Goal: Task Accomplishment & Management: Complete application form

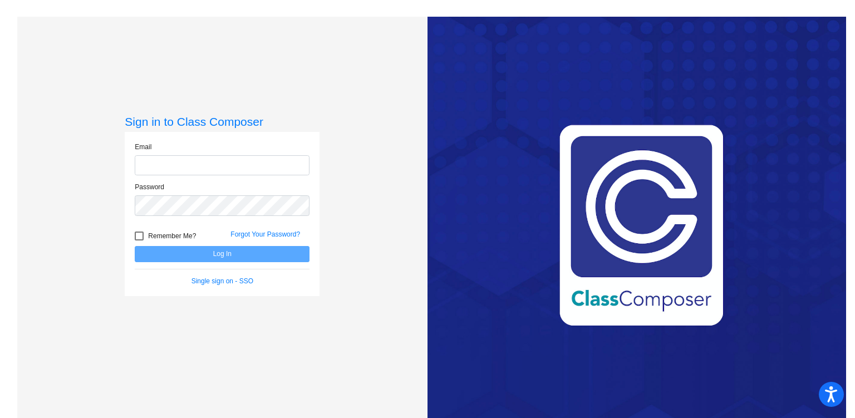
type input "[PERSON_NAME][EMAIL_ADDRESS][PERSON_NAME][DOMAIN_NAME]"
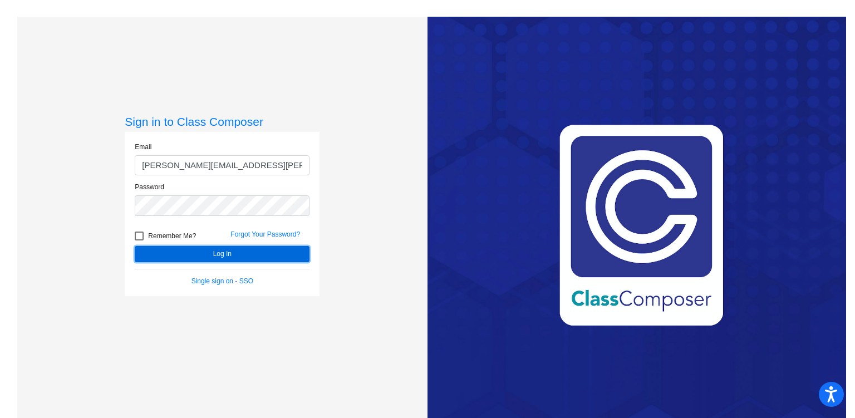
click at [208, 253] on button "Log In" at bounding box center [222, 254] width 175 height 16
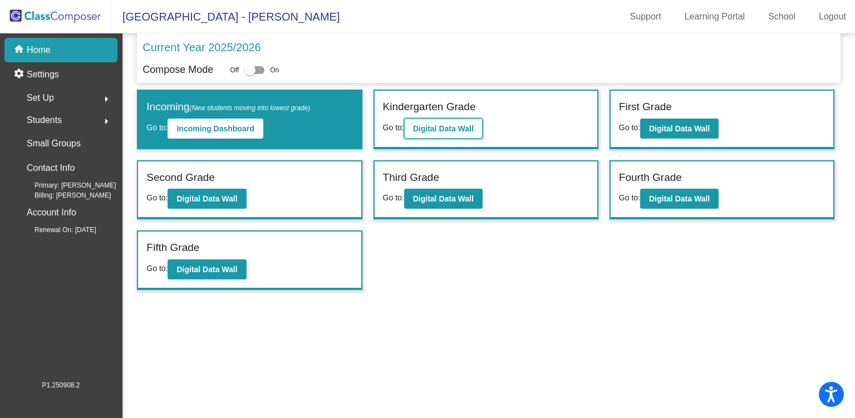
click at [452, 126] on b "Digital Data Wall" at bounding box center [443, 128] width 61 height 9
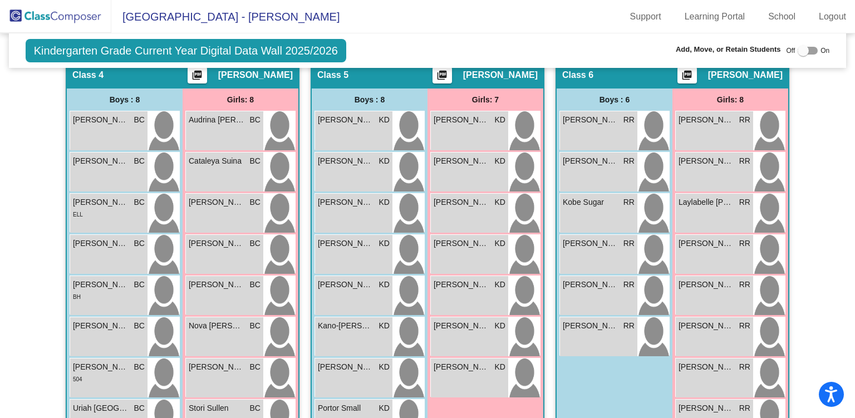
scroll to position [699, 0]
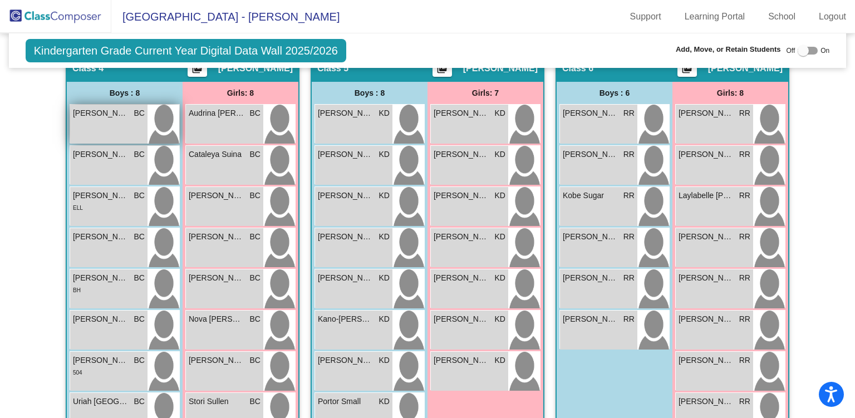
click at [121, 123] on div "[PERSON_NAME] BC lock do_not_disturb_alt" at bounding box center [108, 124] width 77 height 39
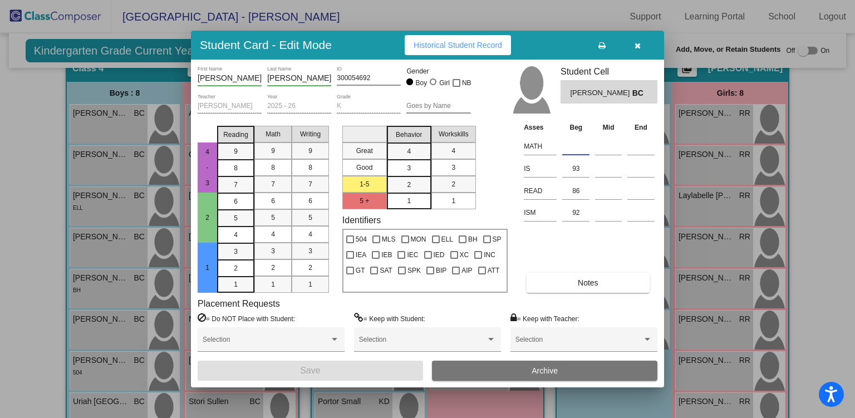
click at [575, 142] on input at bounding box center [575, 146] width 27 height 17
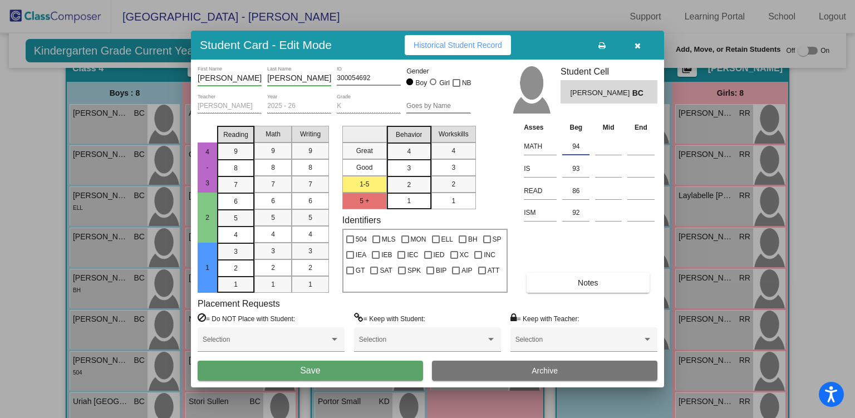
type input "94"
click at [341, 375] on button "Save" at bounding box center [311, 371] width 226 height 20
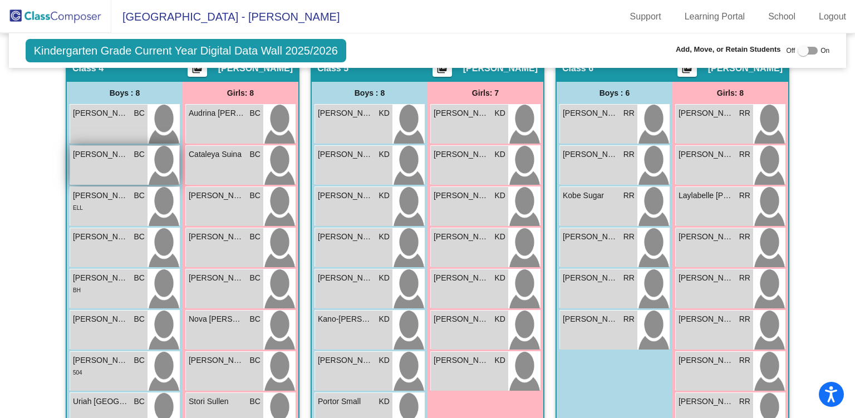
click at [92, 158] on div "[PERSON_NAME] BC lock do_not_disturb_alt" at bounding box center [108, 165] width 77 height 39
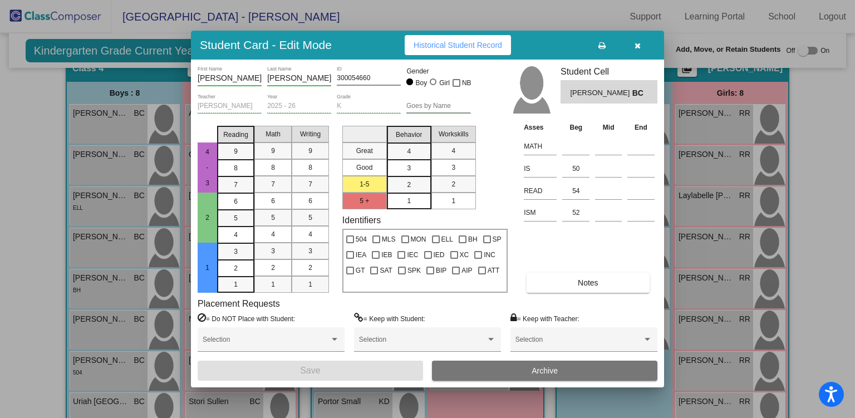
click at [635, 45] on icon "button" at bounding box center [638, 46] width 6 height 8
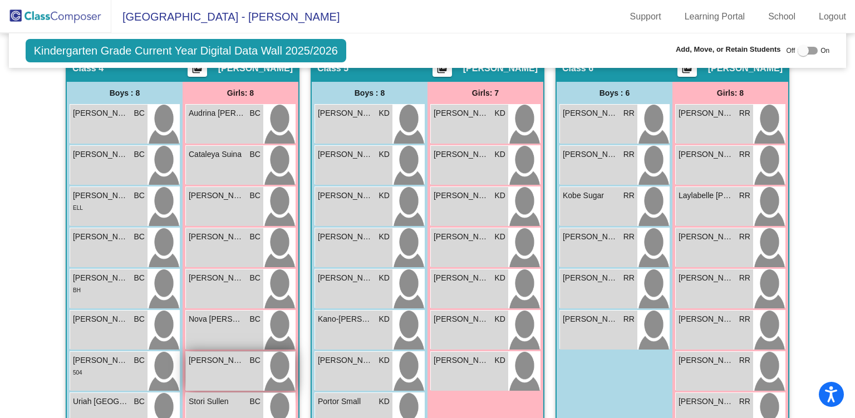
click at [229, 374] on div "[PERSON_NAME] BC lock do_not_disturb_alt" at bounding box center [224, 371] width 77 height 39
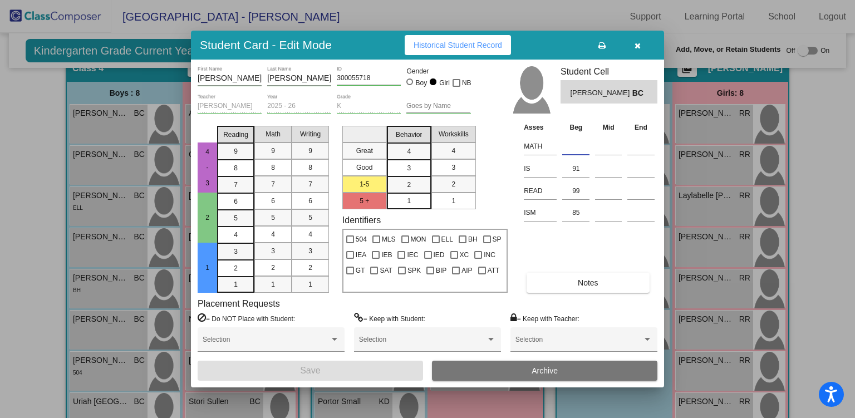
click at [572, 142] on input at bounding box center [575, 146] width 27 height 17
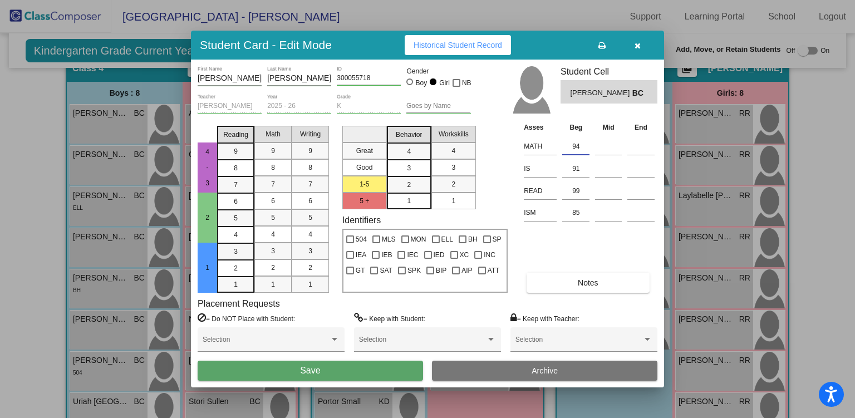
type input "94"
click at [369, 369] on button "Save" at bounding box center [311, 371] width 226 height 20
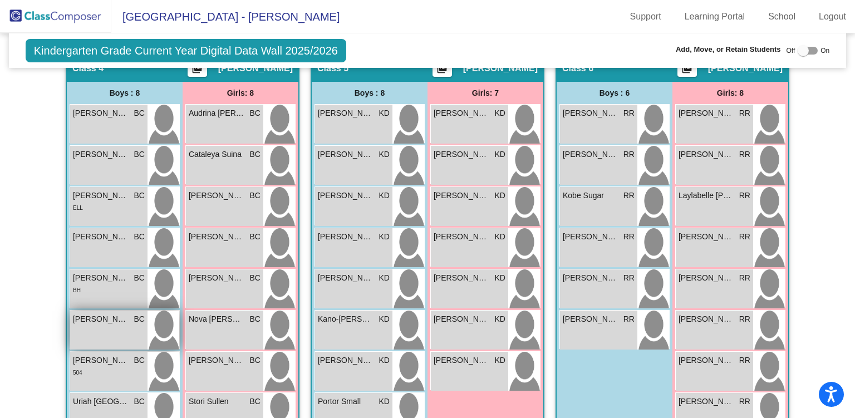
click at [109, 329] on div "[PERSON_NAME] BC lock do_not_disturb_alt" at bounding box center [108, 330] width 77 height 39
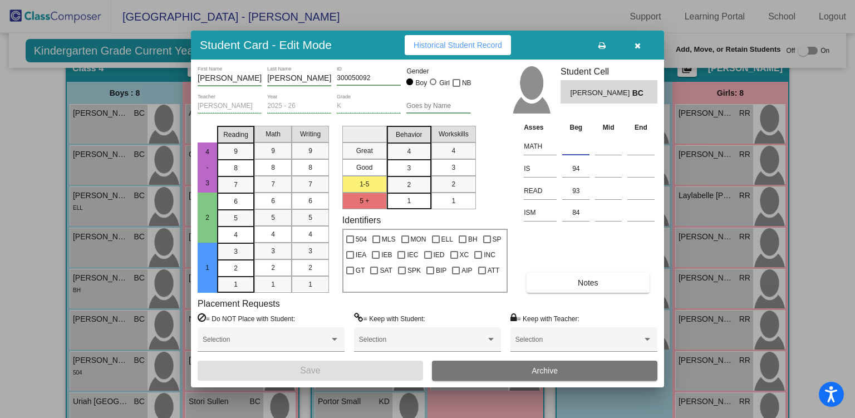
click at [574, 140] on input at bounding box center [575, 146] width 27 height 17
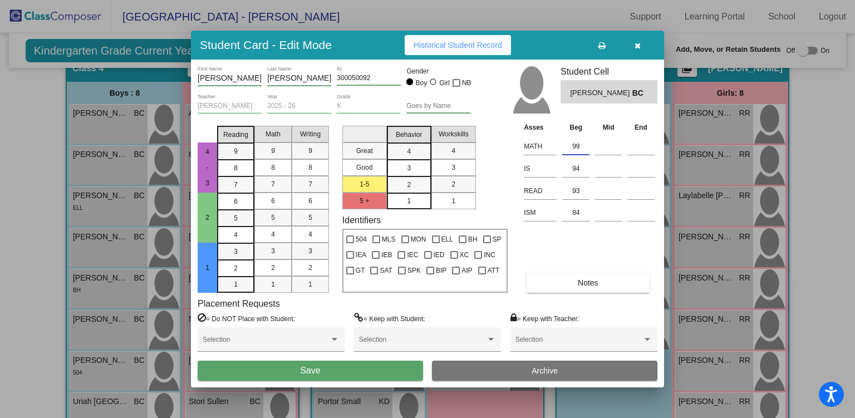
type input "99"
click at [348, 368] on button "Save" at bounding box center [311, 371] width 226 height 20
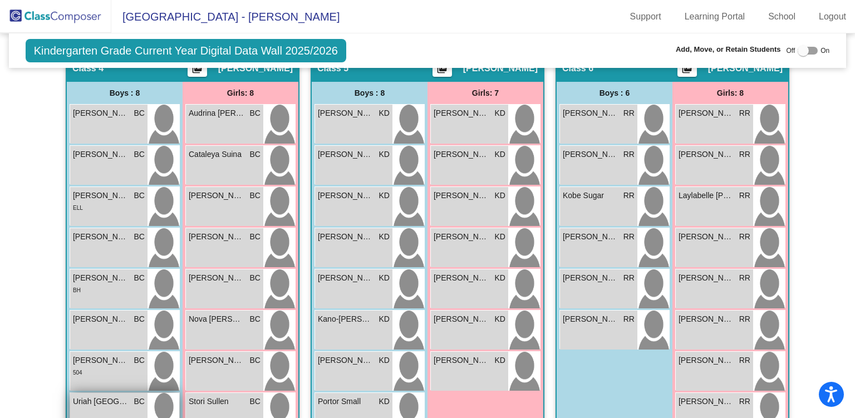
click at [115, 403] on span "Uriah [GEOGRAPHIC_DATA]" at bounding box center [101, 402] width 56 height 12
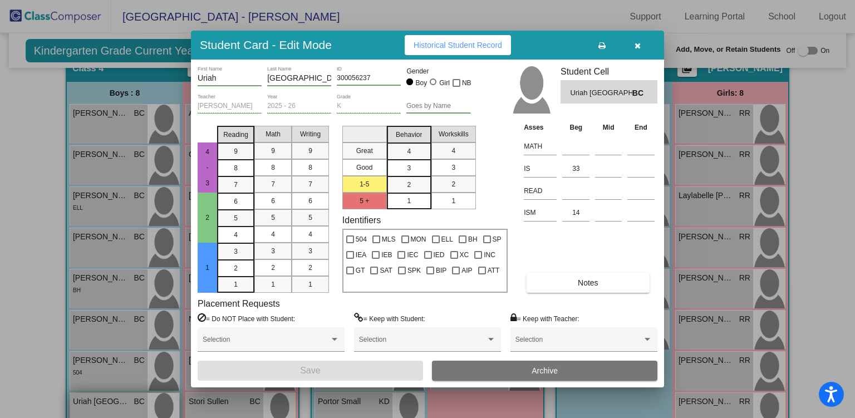
click at [115, 403] on div at bounding box center [427, 209] width 855 height 418
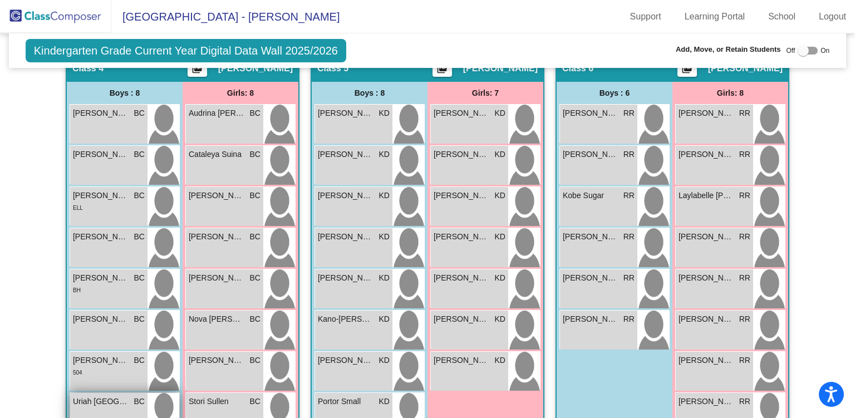
click at [87, 402] on span "Uriah [GEOGRAPHIC_DATA]" at bounding box center [101, 402] width 56 height 12
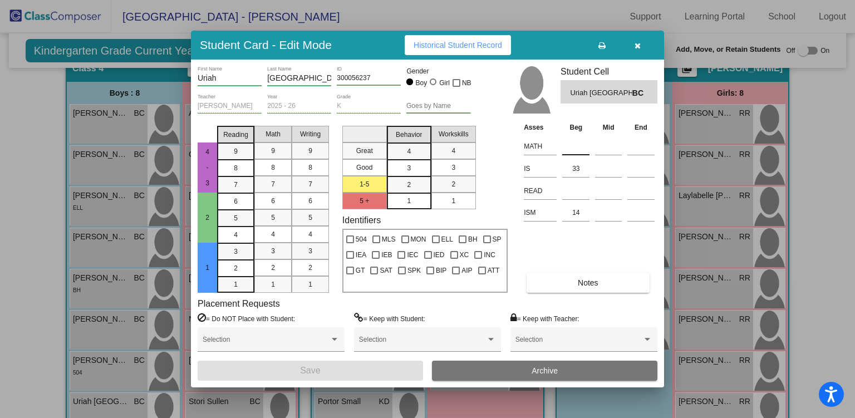
click at [576, 149] on input at bounding box center [575, 146] width 27 height 17
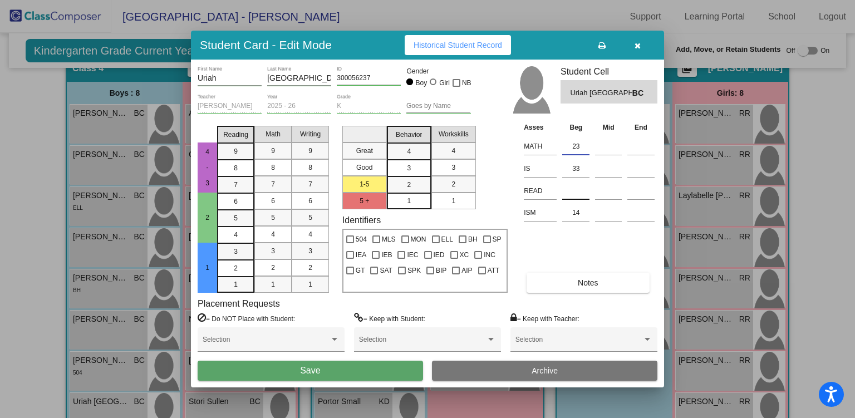
type input "23"
click at [570, 187] on input at bounding box center [575, 191] width 27 height 17
type input "33"
click at [328, 366] on button "Save" at bounding box center [311, 371] width 226 height 20
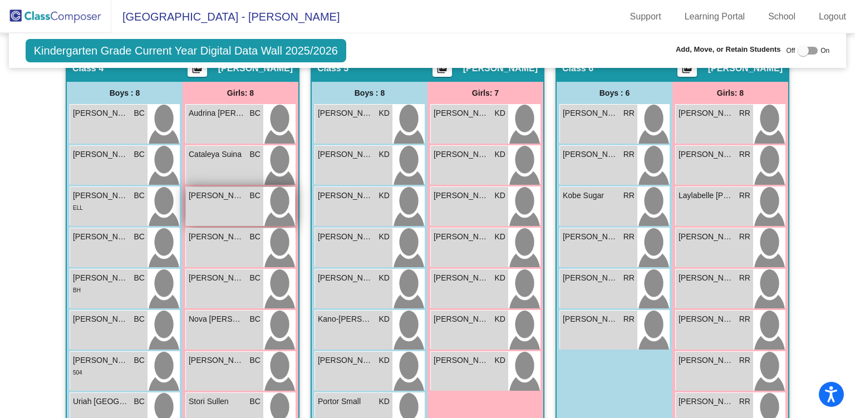
click at [207, 211] on div "[PERSON_NAME] BC lock do_not_disturb_alt" at bounding box center [224, 206] width 77 height 39
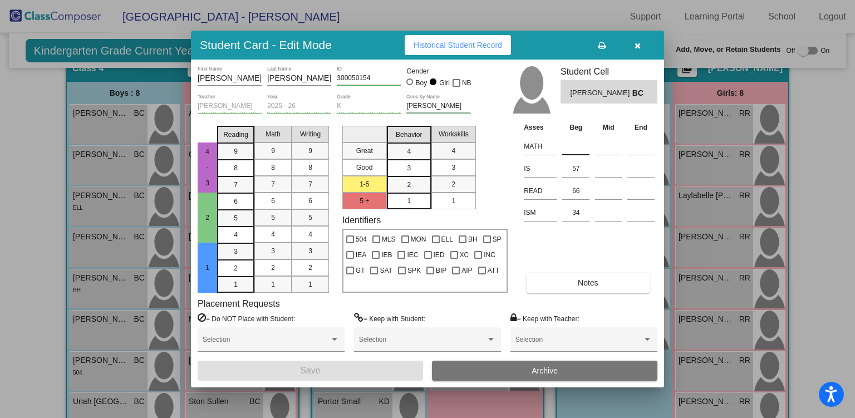
click at [579, 146] on input at bounding box center [575, 146] width 27 height 17
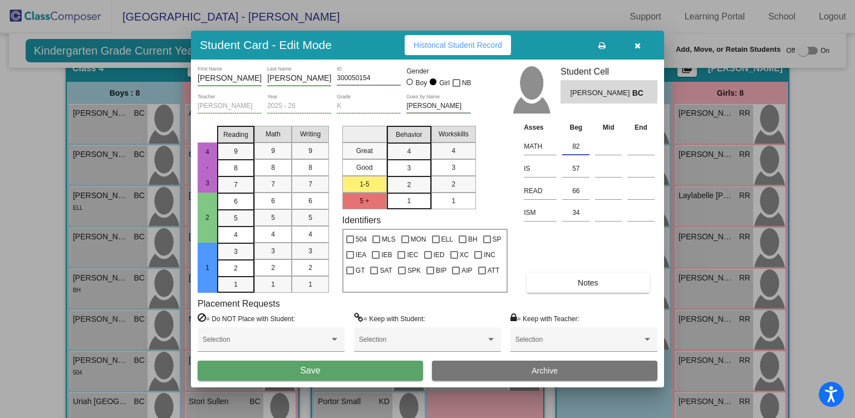
type input "82"
click at [364, 365] on button "Save" at bounding box center [311, 371] width 226 height 20
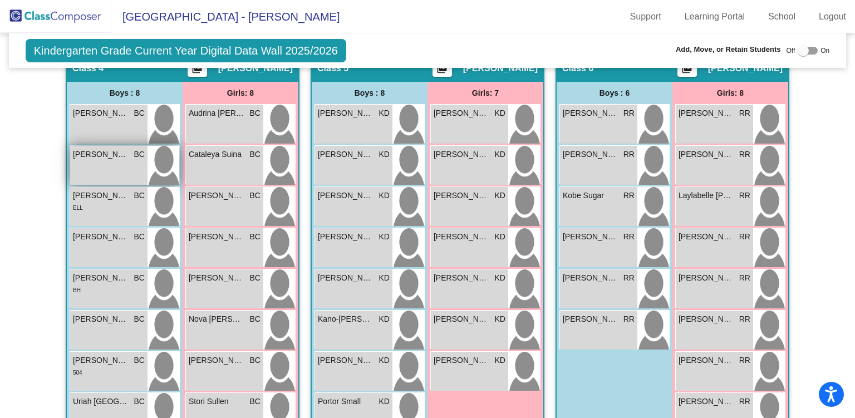
click at [105, 173] on div "[PERSON_NAME] BC lock do_not_disturb_alt" at bounding box center [108, 165] width 77 height 39
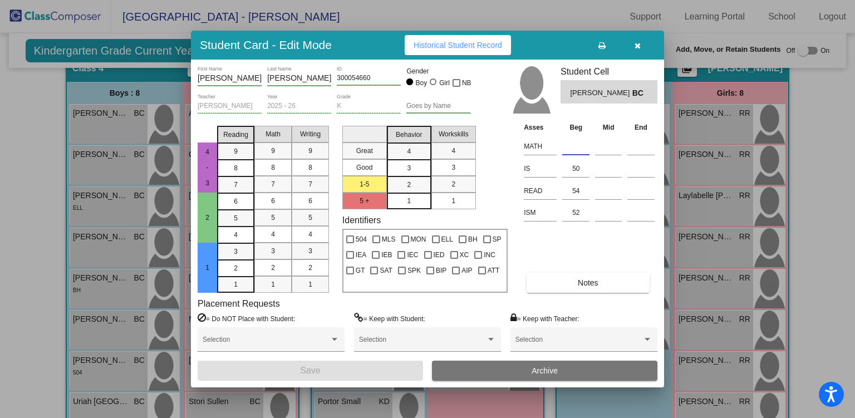
click at [570, 147] on input at bounding box center [575, 146] width 27 height 17
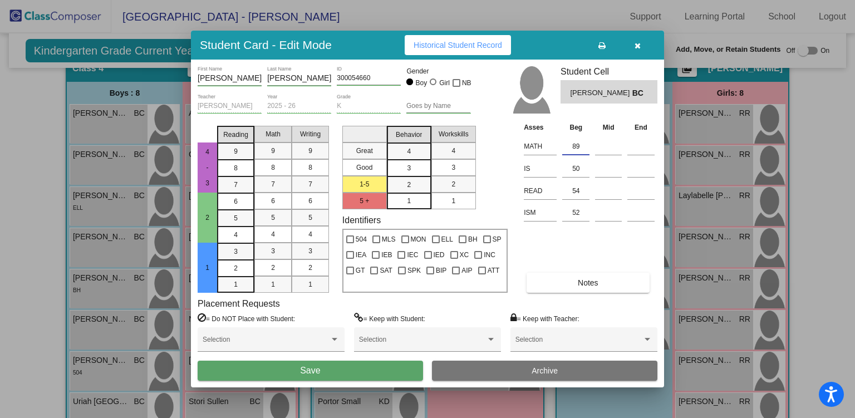
type input "89"
click at [339, 374] on button "Save" at bounding box center [311, 371] width 226 height 20
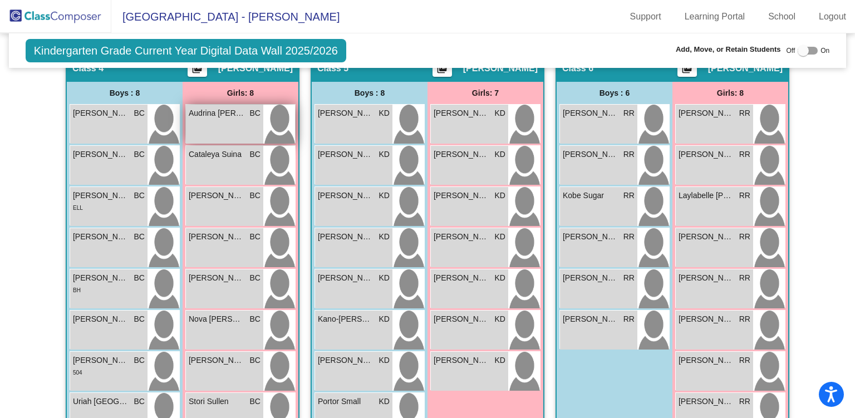
click at [224, 126] on div "Audrina Da Prato BC lock do_not_disturb_alt" at bounding box center [224, 124] width 77 height 39
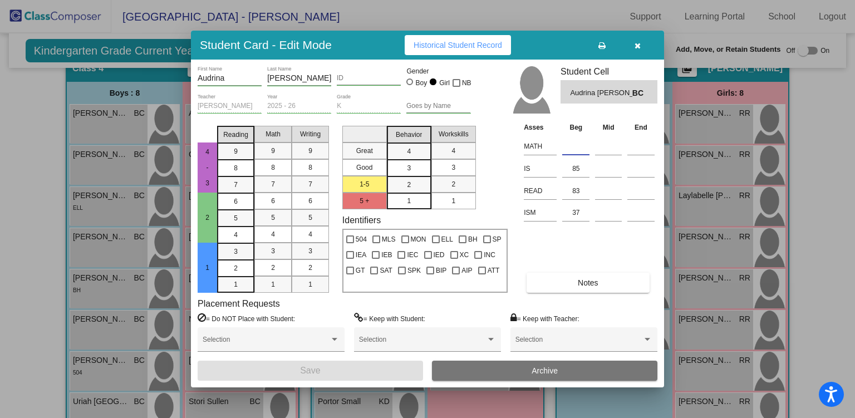
click at [575, 139] on input at bounding box center [575, 146] width 27 height 17
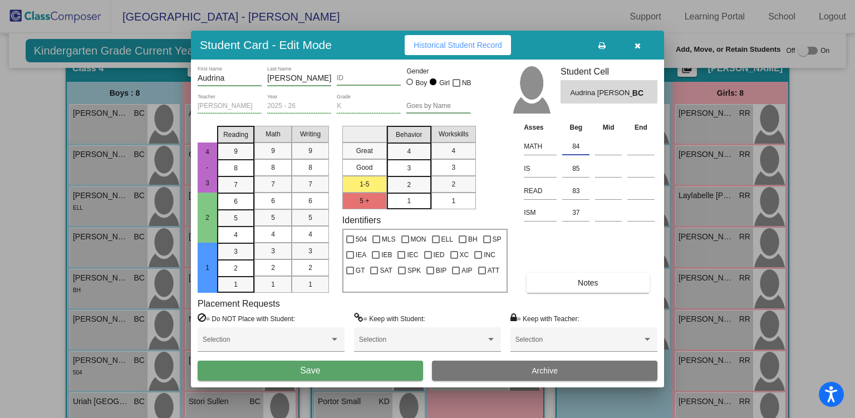
type input "84"
click at [346, 369] on button "Save" at bounding box center [311, 371] width 226 height 20
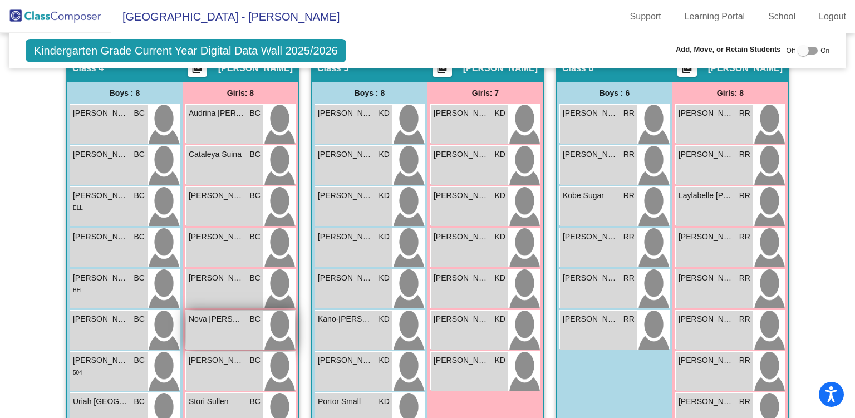
click at [221, 320] on span "Nova [PERSON_NAME]" at bounding box center [217, 320] width 56 height 12
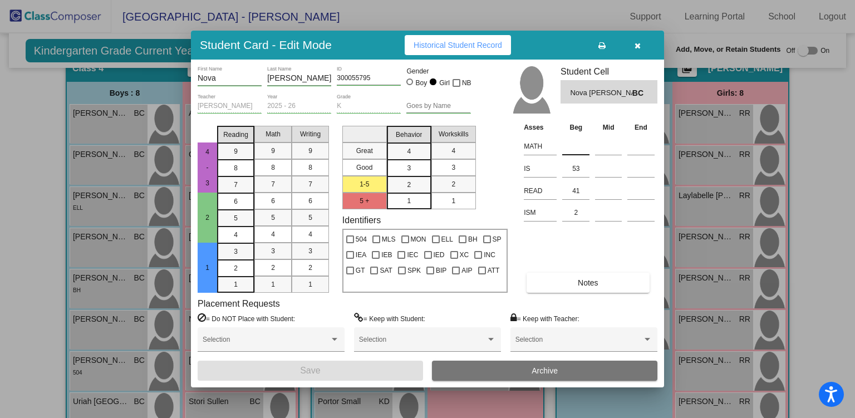
click at [577, 142] on input at bounding box center [575, 146] width 27 height 17
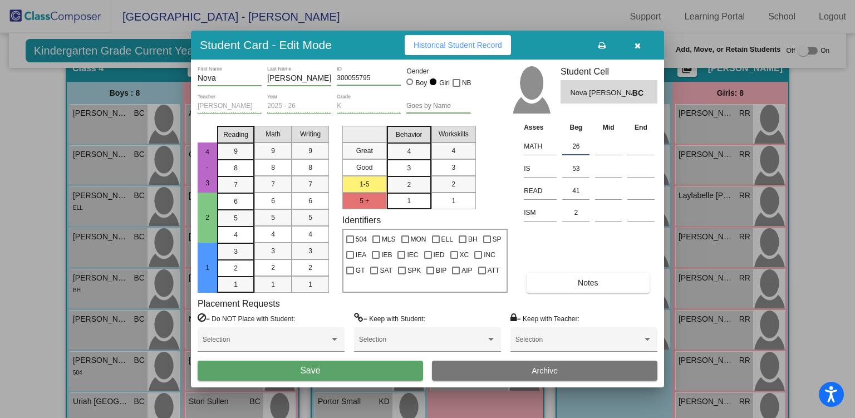
type input "26"
click at [348, 370] on button "Save" at bounding box center [311, 371] width 226 height 20
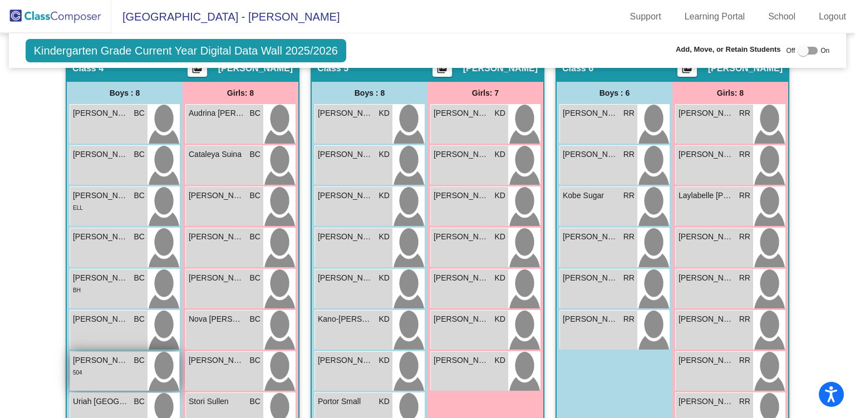
click at [100, 366] on div "504" at bounding box center [109, 372] width 72 height 12
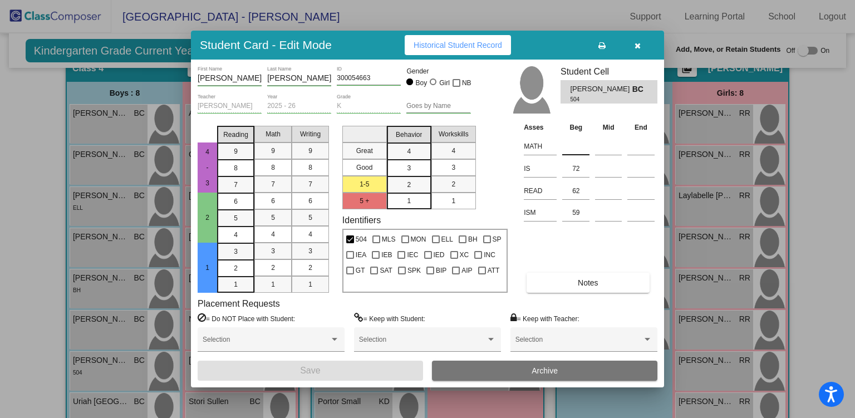
click at [579, 142] on input at bounding box center [575, 146] width 27 height 17
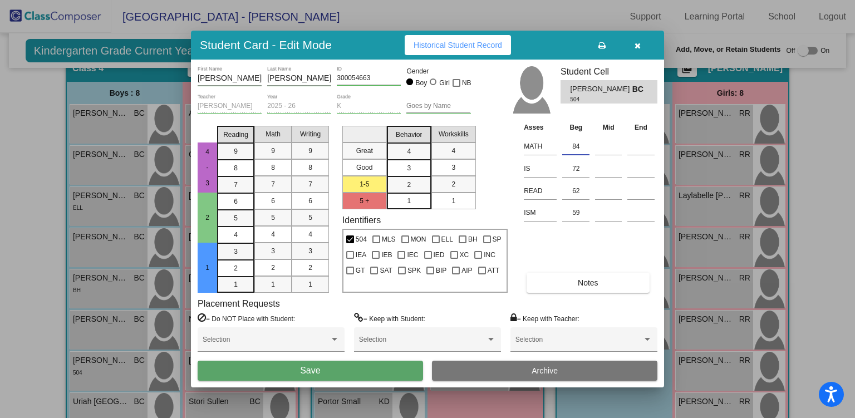
type input "84"
click at [281, 369] on button "Save" at bounding box center [311, 371] width 226 height 20
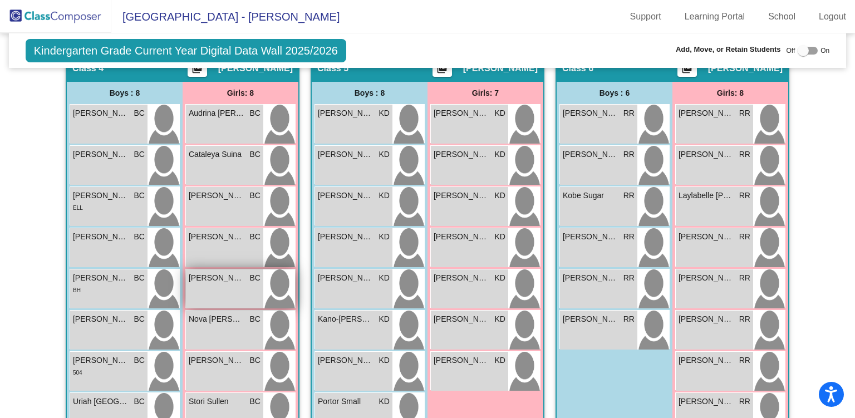
click at [212, 295] on div "[PERSON_NAME] BC lock do_not_disturb_alt" at bounding box center [224, 289] width 77 height 39
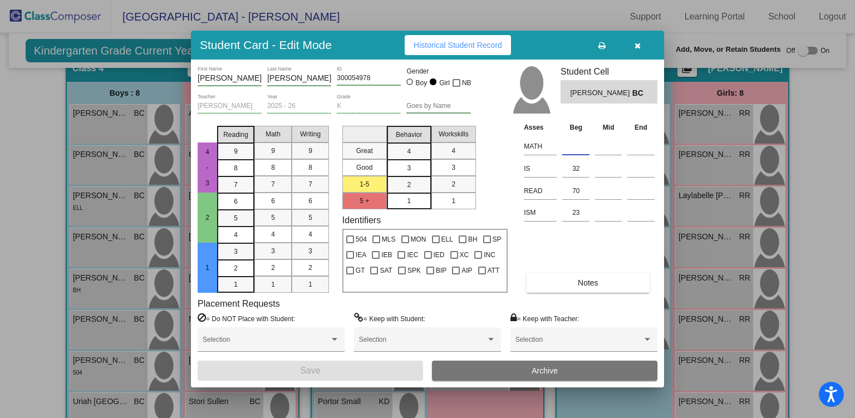
click at [571, 142] on input at bounding box center [575, 146] width 27 height 17
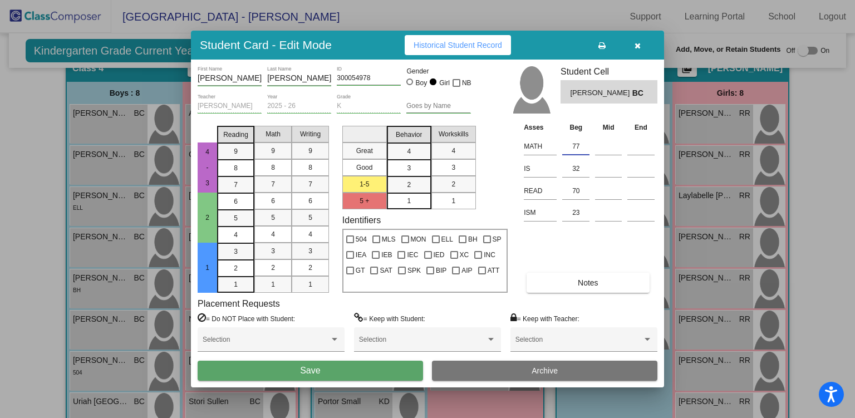
type input "77"
click at [330, 365] on button "Save" at bounding box center [311, 371] width 226 height 20
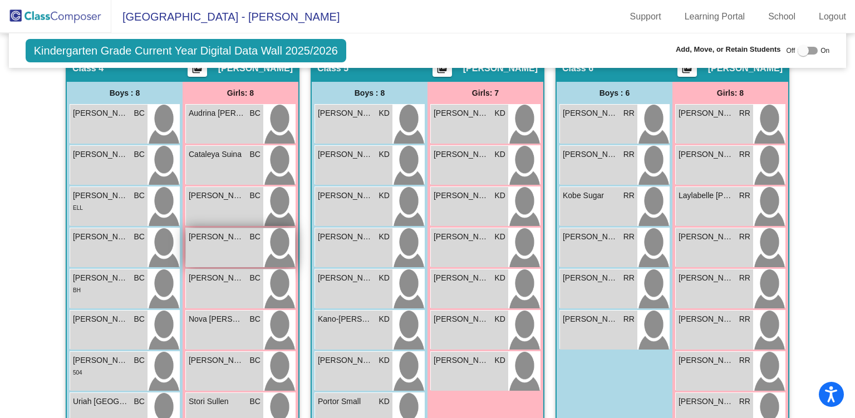
click at [224, 241] on div "[PERSON_NAME] [PERSON_NAME] lock do_not_disturb_alt" at bounding box center [224, 247] width 77 height 39
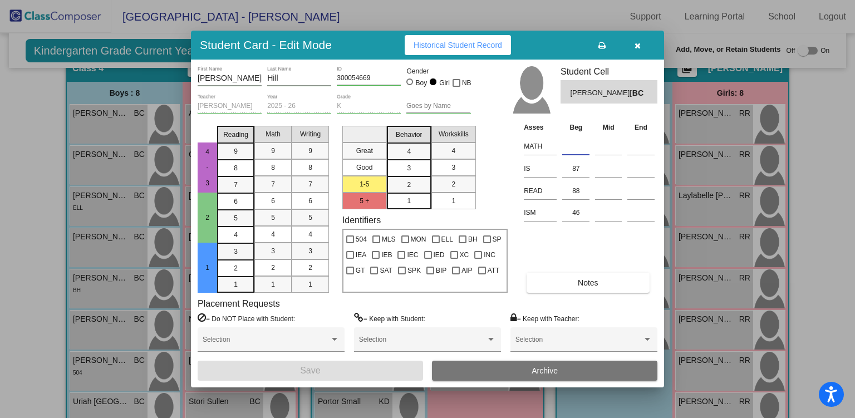
click at [567, 144] on input at bounding box center [575, 146] width 27 height 17
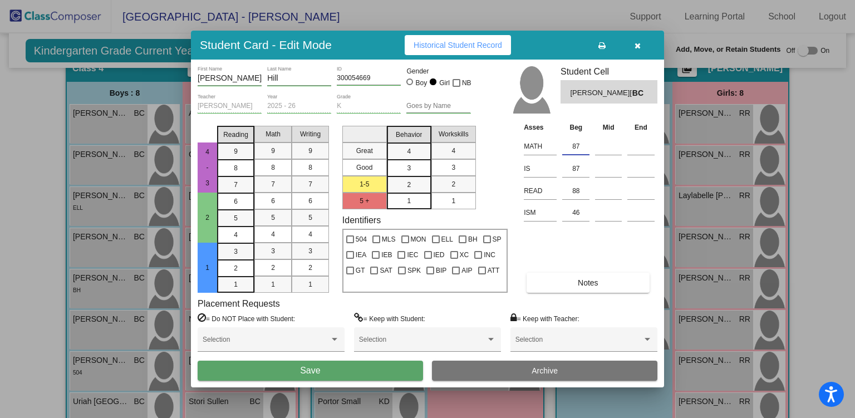
type input "87"
click at [354, 374] on button "Save" at bounding box center [311, 371] width 226 height 20
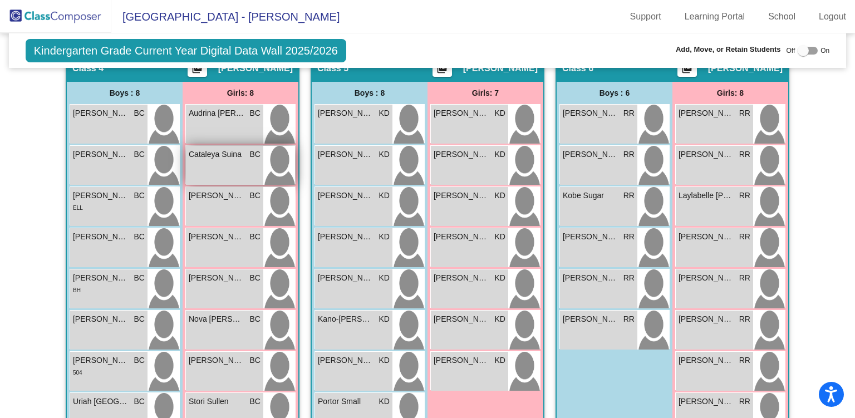
click at [229, 166] on div "Cataleya [PERSON_NAME] lock do_not_disturb_alt" at bounding box center [224, 165] width 77 height 39
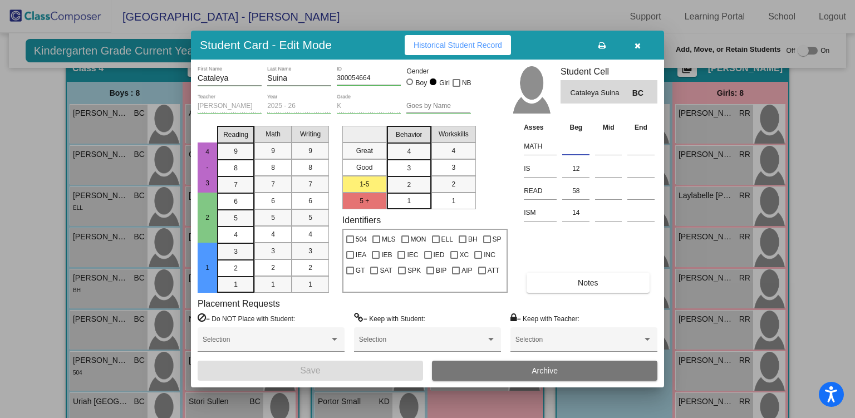
click at [580, 144] on input at bounding box center [575, 146] width 27 height 17
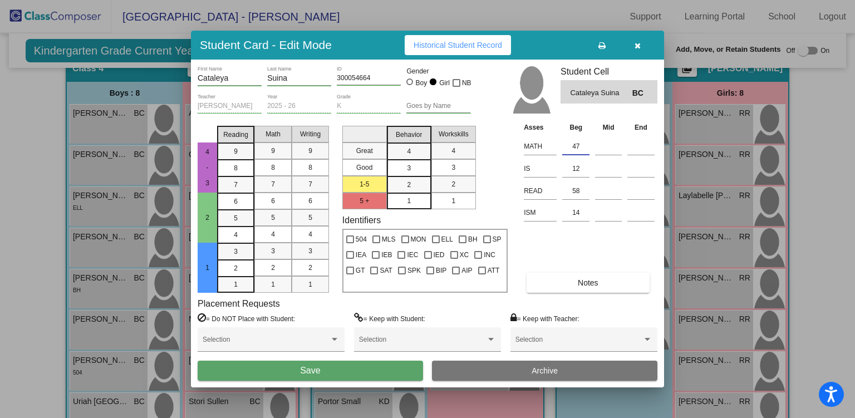
type input "47"
click at [321, 369] on button "Save" at bounding box center [311, 371] width 226 height 20
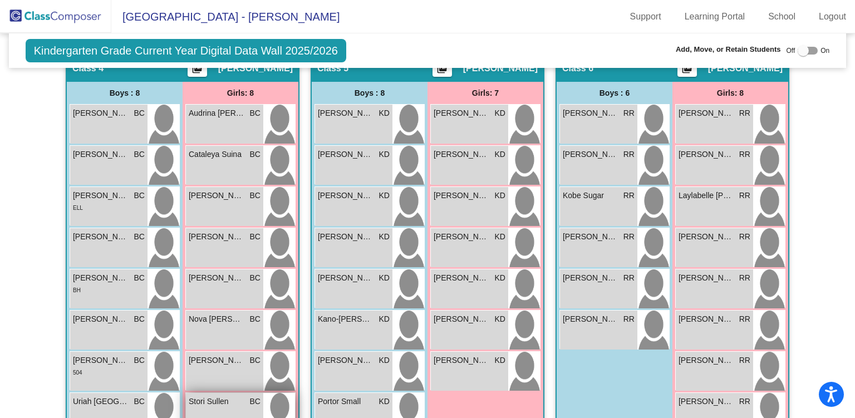
click at [227, 399] on span "Stori Sullen" at bounding box center [217, 402] width 56 height 12
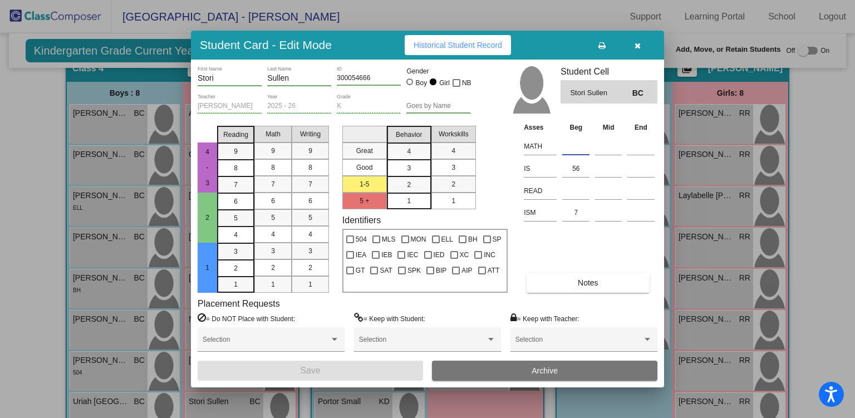
click at [581, 144] on input at bounding box center [575, 146] width 27 height 17
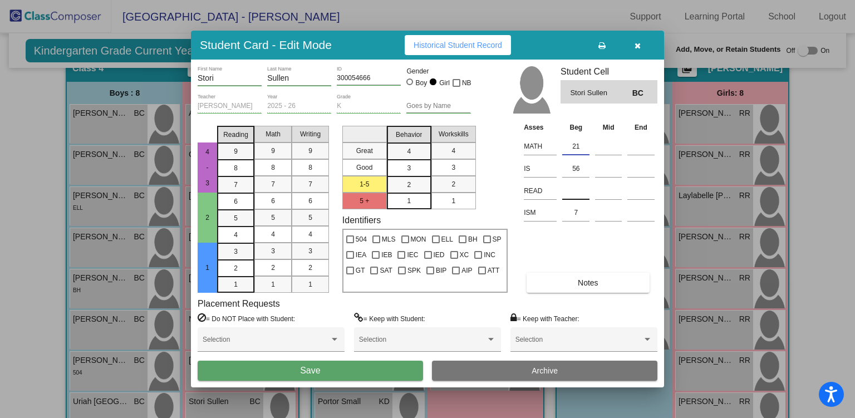
type input "21"
click at [572, 192] on input at bounding box center [575, 191] width 27 height 17
type input "22"
click at [345, 368] on button "Save" at bounding box center [311, 371] width 226 height 20
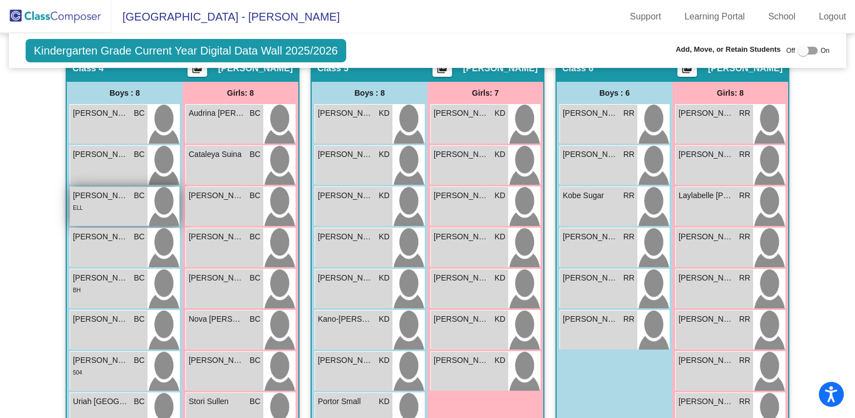
click at [111, 202] on div "ELL" at bounding box center [109, 208] width 72 height 12
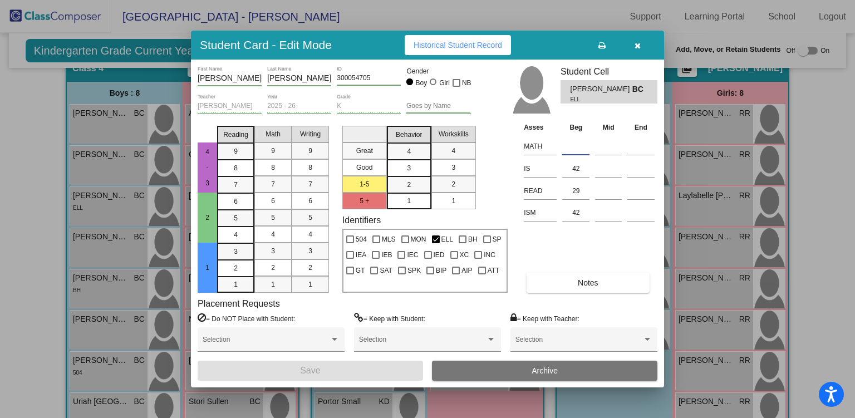
click at [572, 146] on input at bounding box center [575, 146] width 27 height 17
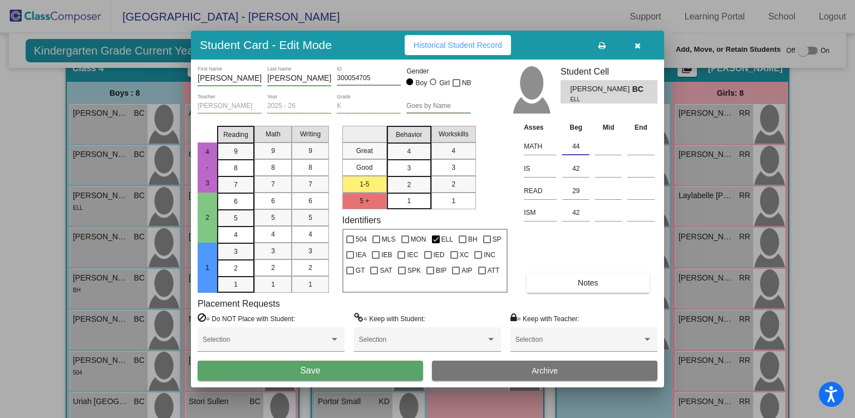
type input "44"
click at [364, 373] on button "Save" at bounding box center [311, 371] width 226 height 20
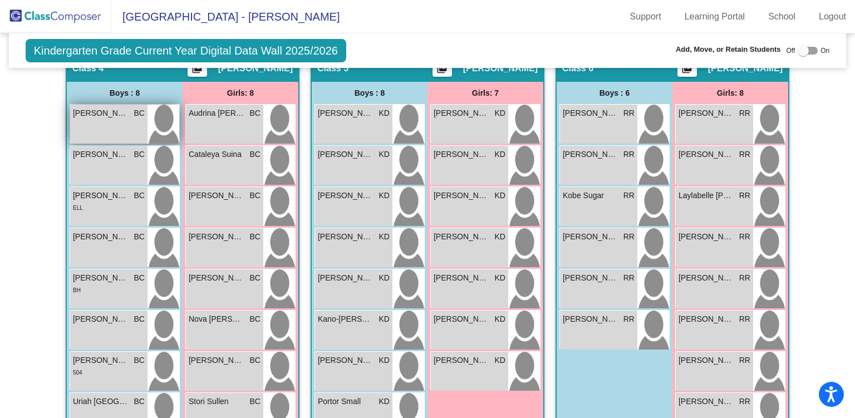
drag, startPoint x: 100, startPoint y: 120, endPoint x: 100, endPoint y: 111, distance: 8.9
click at [100, 111] on div "[PERSON_NAME] BC lock do_not_disturb_alt" at bounding box center [108, 124] width 77 height 39
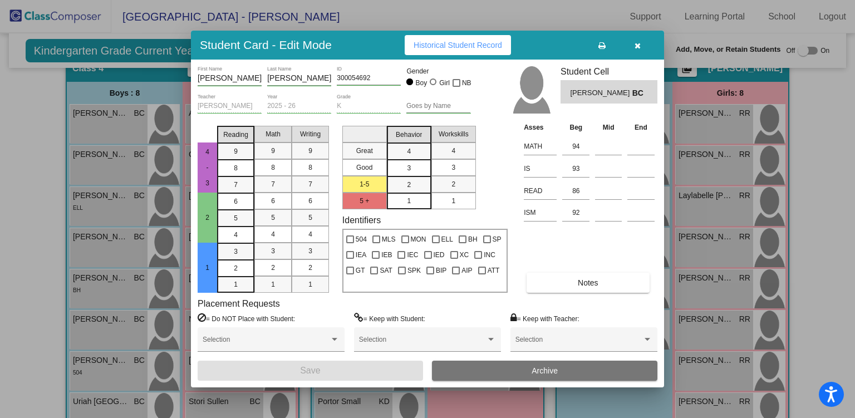
click at [641, 43] on button "button" at bounding box center [638, 45] width 36 height 20
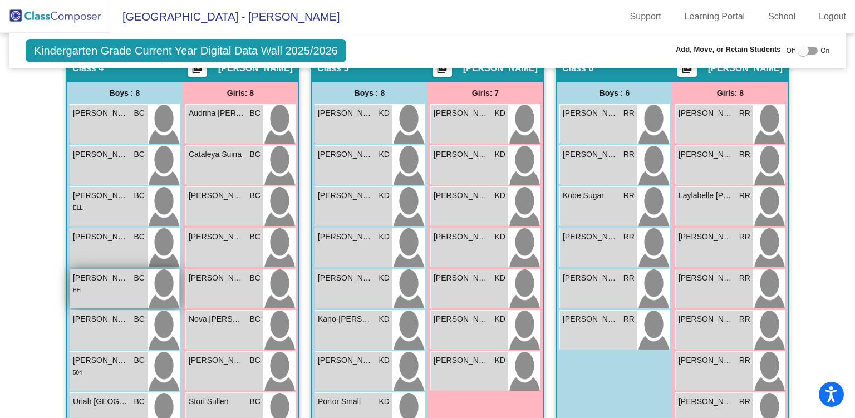
click at [109, 284] on div "BH" at bounding box center [109, 290] width 72 height 12
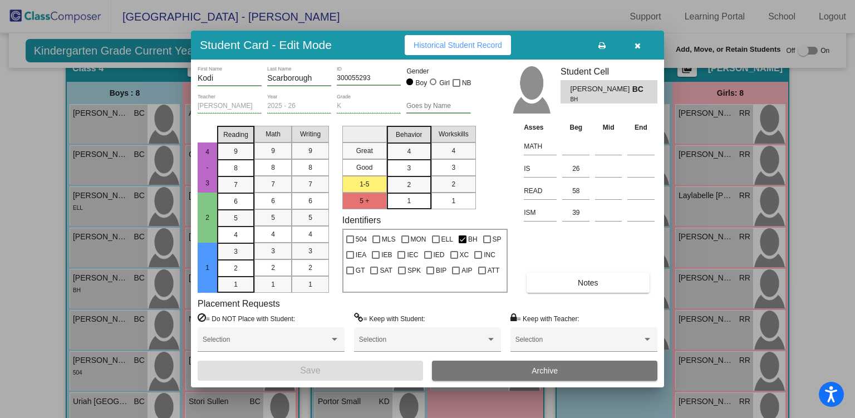
click at [638, 42] on icon "button" at bounding box center [638, 46] width 6 height 8
